Goal: Information Seeking & Learning: Compare options

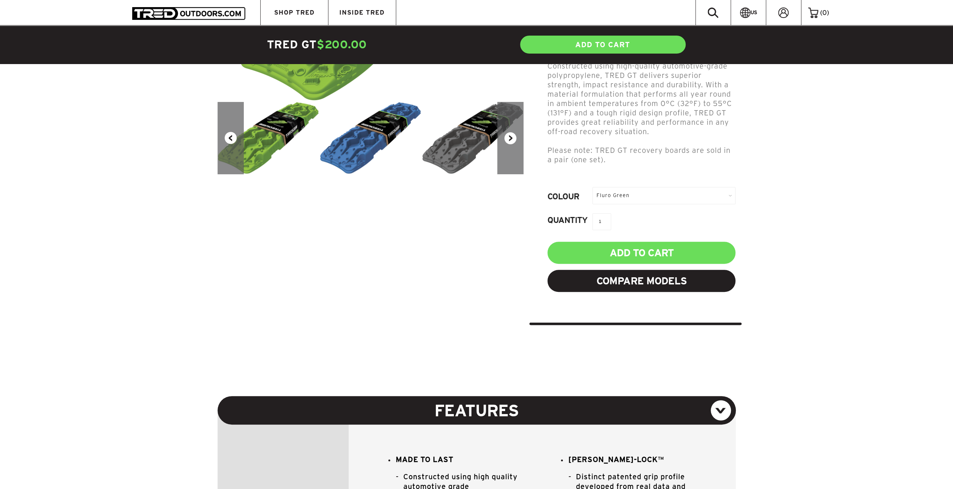
scroll to position [299, 0]
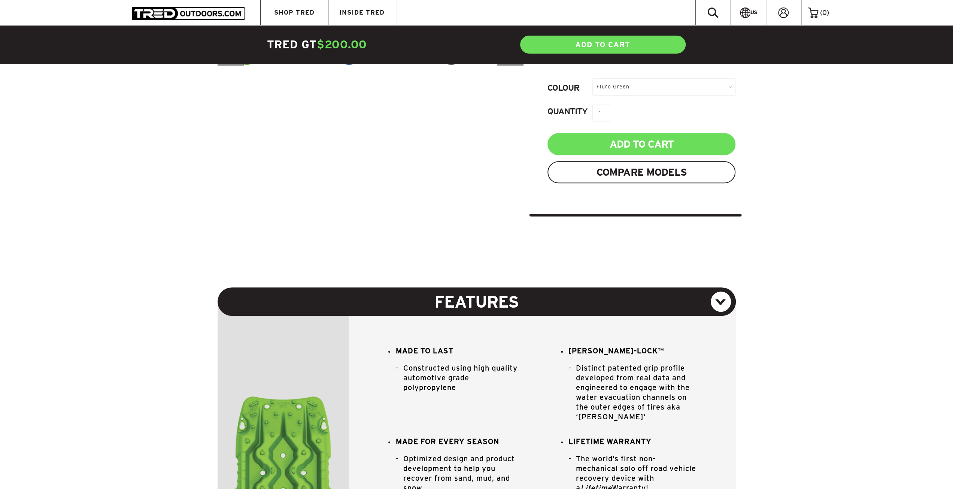
click at [620, 161] on link "Compare Models" at bounding box center [641, 172] width 188 height 22
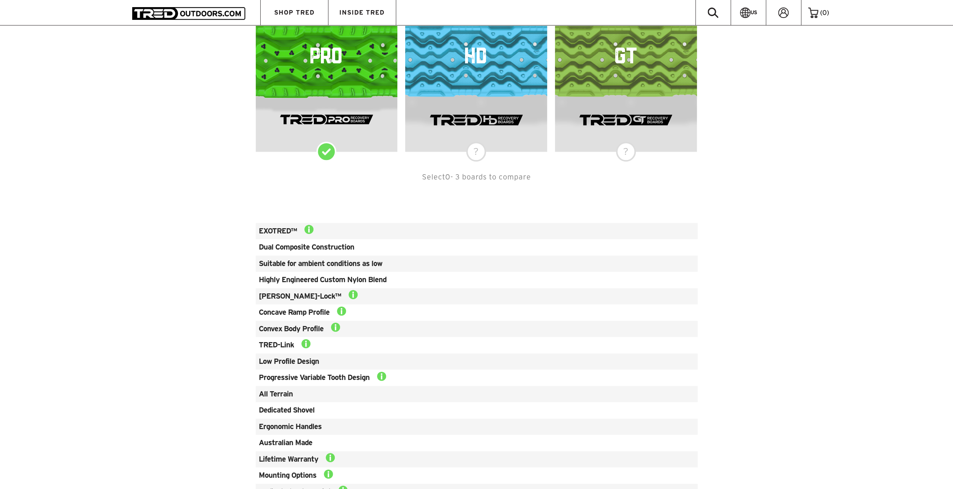
scroll to position [449, 0]
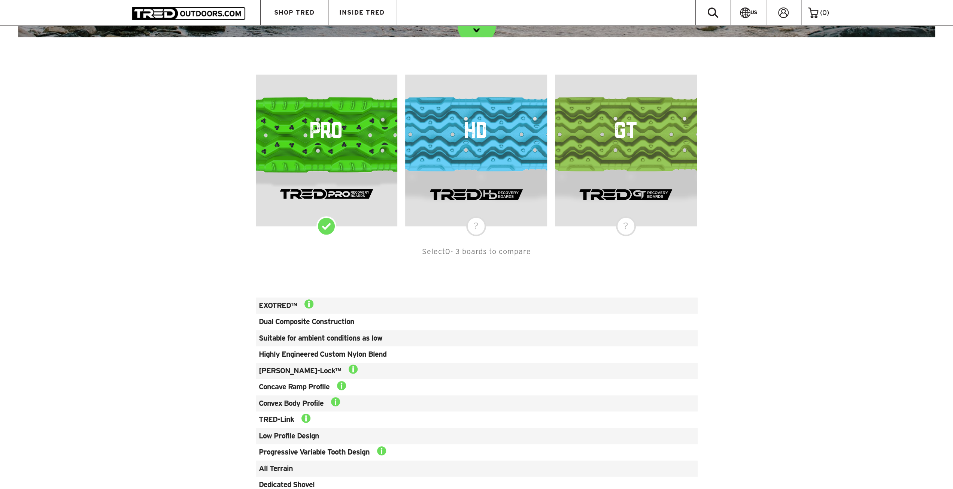
click at [323, 226] on div "PRO" at bounding box center [327, 150] width 142 height 152
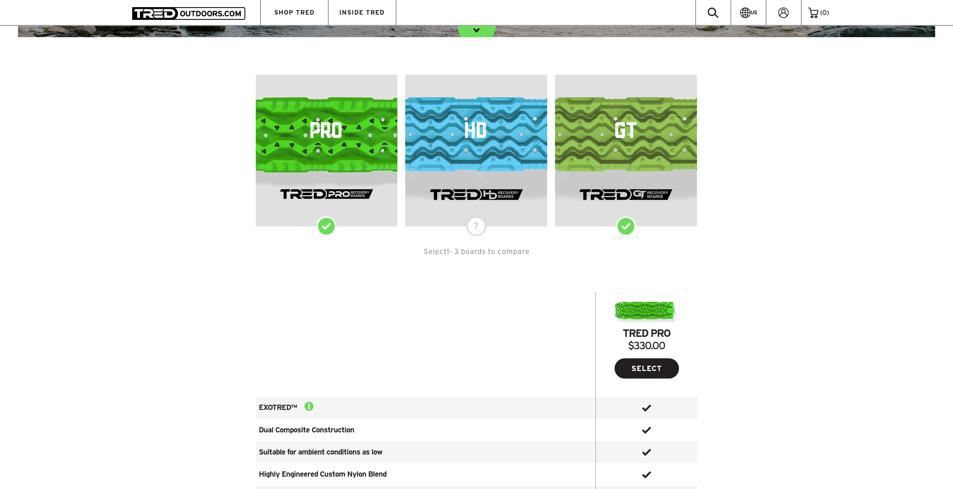
click at [627, 226] on div "GT" at bounding box center [626, 150] width 142 height 152
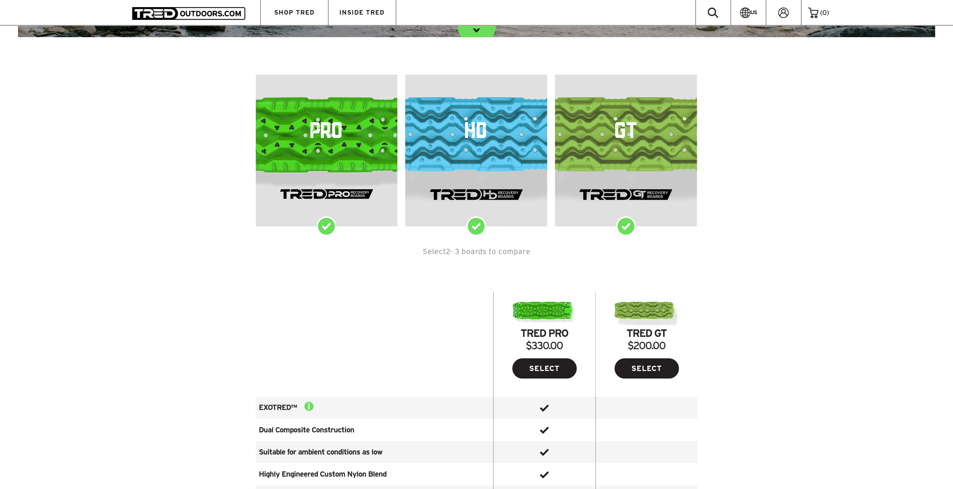
click at [472, 226] on div "HD" at bounding box center [476, 150] width 142 height 152
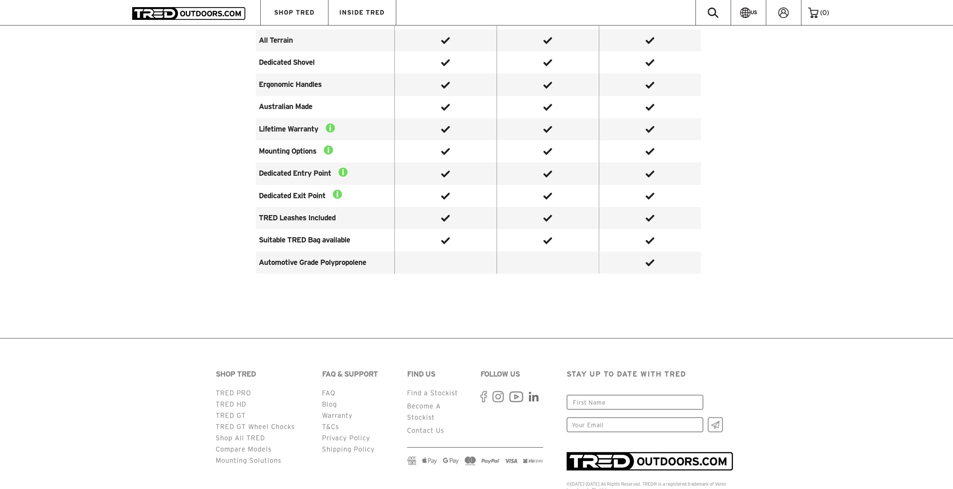
scroll to position [1072, 0]
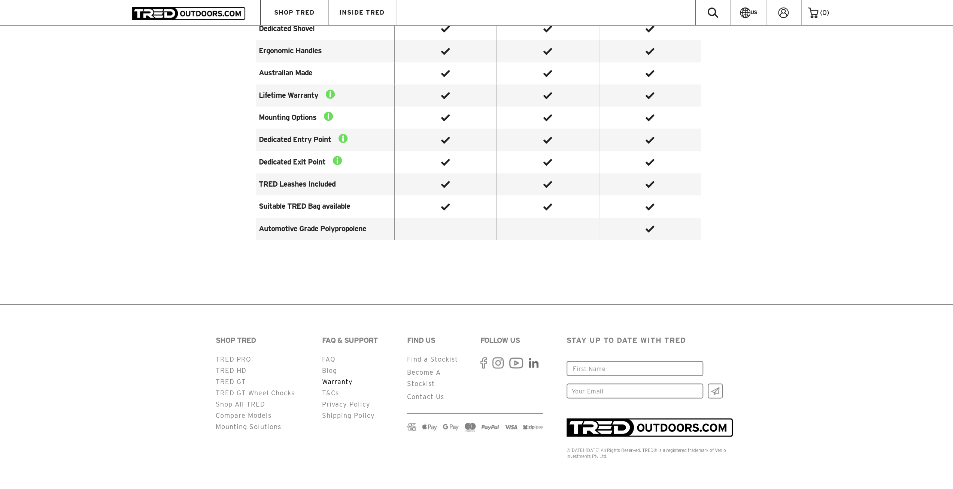
click at [334, 381] on link "Warranty" at bounding box center [337, 380] width 31 height 7
